Goal: Communication & Community: Answer question/provide support

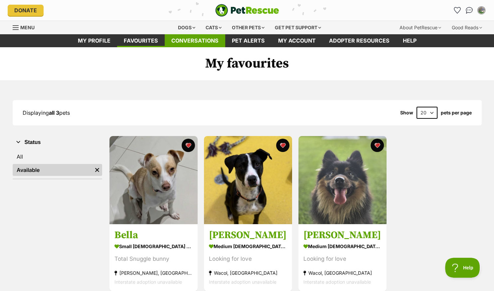
click at [199, 40] on link "Conversations" at bounding box center [195, 40] width 60 height 13
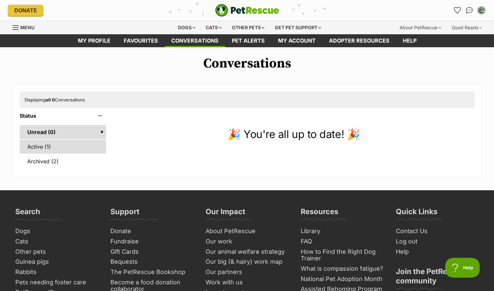
click at [36, 147] on link "Active (1)" at bounding box center [63, 147] width 87 height 14
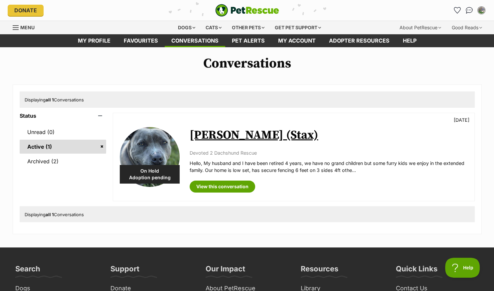
click at [39, 101] on span "Displaying all 1 Conversations" at bounding box center [54, 99] width 59 height 5
click at [90, 100] on div "Displaying all 1 Conversations" at bounding box center [247, 99] width 455 height 16
click at [69, 149] on link "Active (1)" at bounding box center [63, 147] width 87 height 14
click at [43, 161] on link "Archived (2)" at bounding box center [63, 161] width 87 height 14
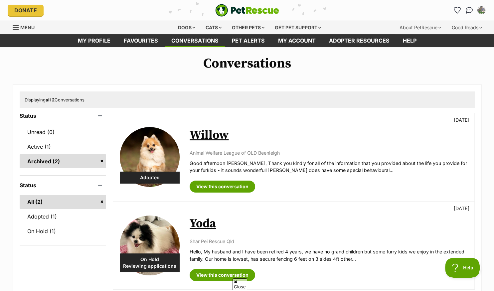
scroll to position [105, 0]
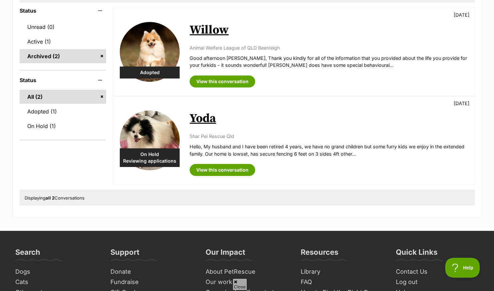
click at [92, 198] on div "Displaying all 2 Conversations" at bounding box center [247, 197] width 455 height 16
click at [35, 198] on span "Displaying all 2 Conversations" at bounding box center [55, 197] width 60 height 5
click at [91, 197] on div "Displaying all 2 Conversations" at bounding box center [247, 197] width 455 height 16
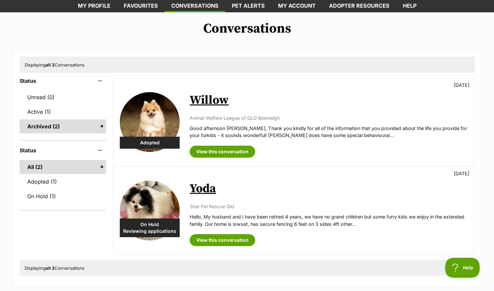
scroll to position [0, 0]
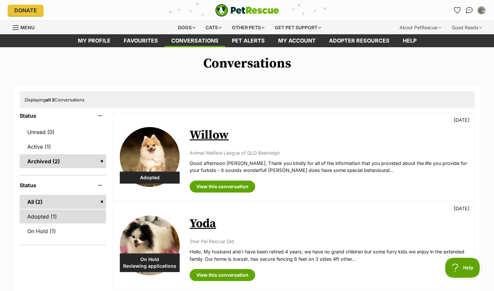
click at [34, 229] on link "On Hold (1)" at bounding box center [63, 231] width 87 height 14
click at [45, 215] on link "Adopted (1)" at bounding box center [63, 216] width 87 height 14
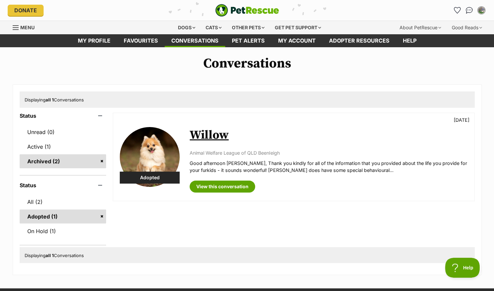
click at [37, 147] on link "Active (1)" at bounding box center [63, 147] width 87 height 14
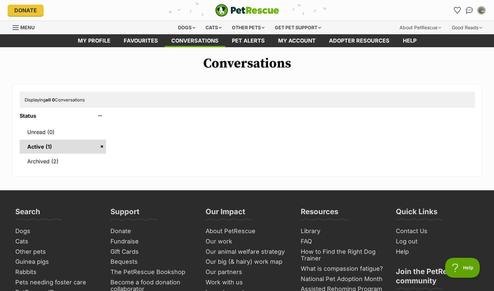
click at [60, 147] on link "Active (1)" at bounding box center [63, 147] width 87 height 14
click at [36, 148] on link "Active (1)" at bounding box center [63, 147] width 87 height 14
click at [41, 131] on link "Unread (0)" at bounding box center [63, 132] width 87 height 14
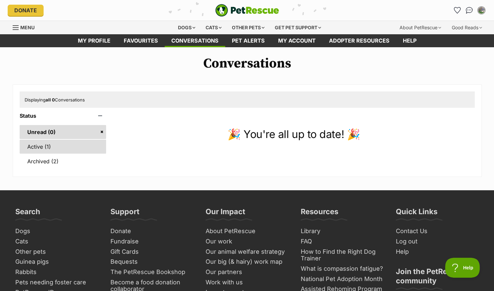
click at [41, 147] on link "Active (1)" at bounding box center [63, 147] width 87 height 14
